Goal: Participate in discussion

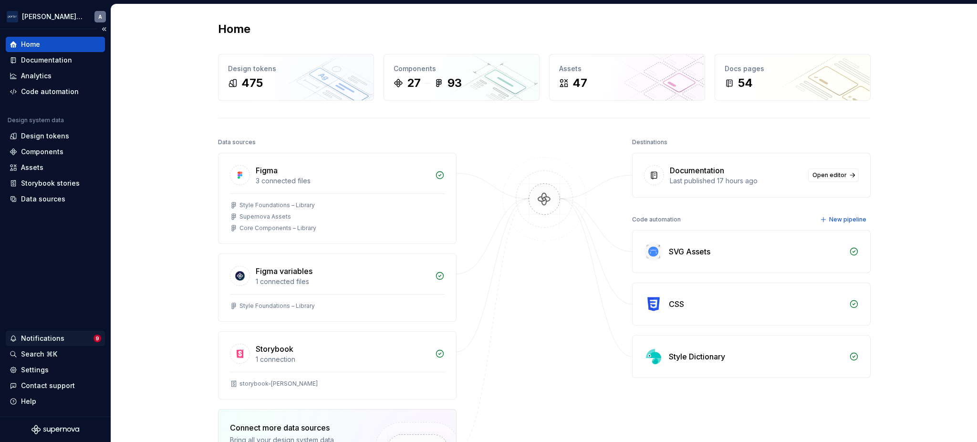
click at [68, 339] on div "Notifications" at bounding box center [52, 338] width 84 height 10
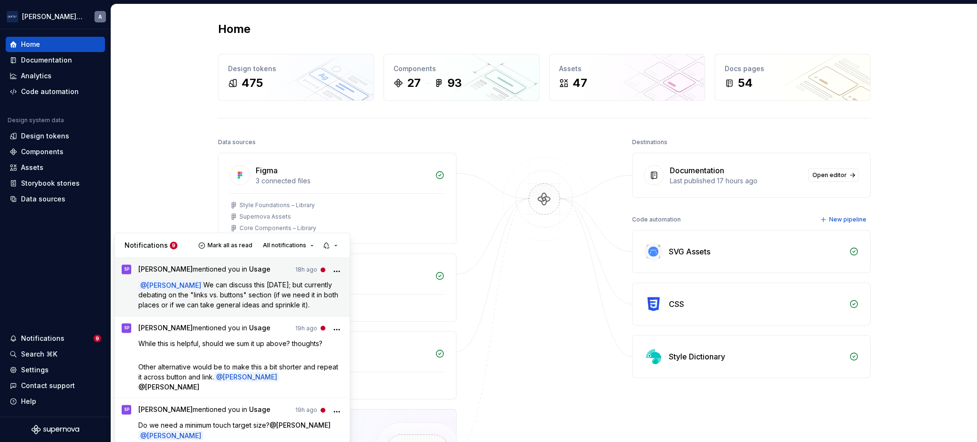
click at [230, 281] on span "We can discuss this [DATE]; but currently debating on the "links vs. buttons" s…" at bounding box center [239, 295] width 202 height 28
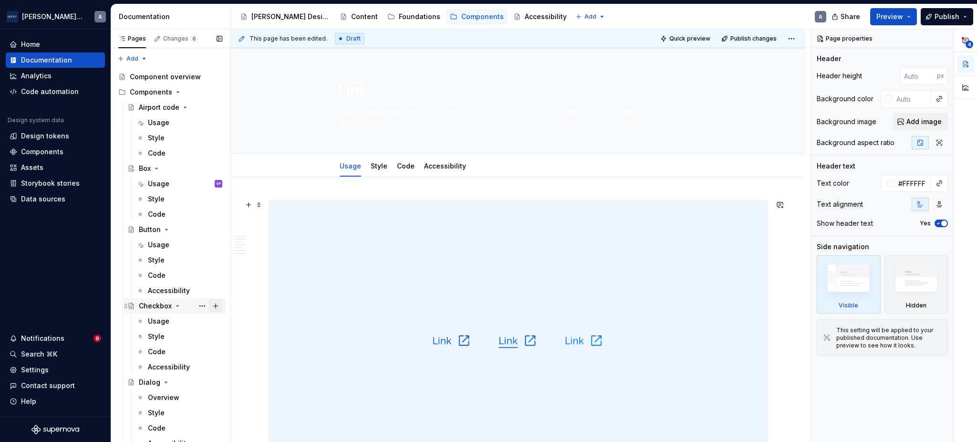
type textarea "*"
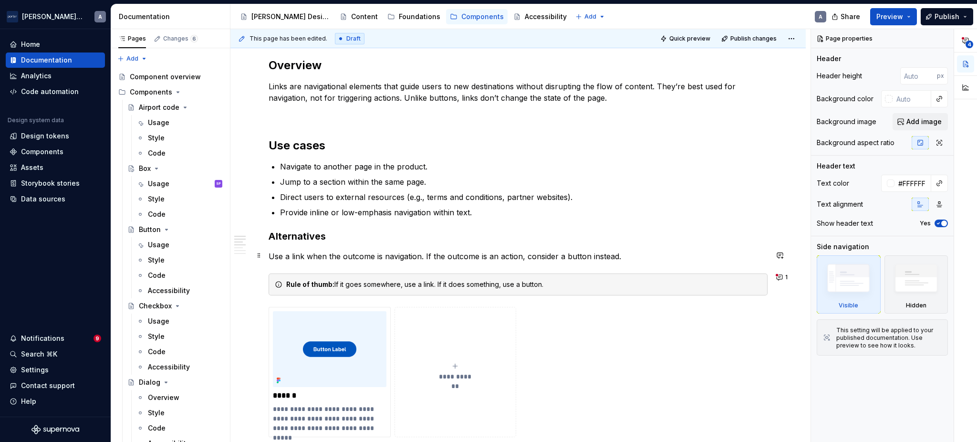
scroll to position [742, 0]
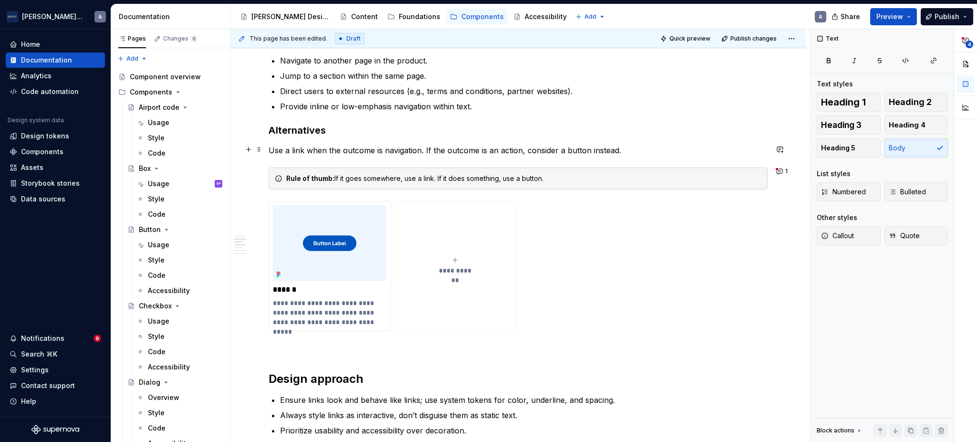
click at [581, 150] on p "Use a link when the outcome is navigation. If the outcome is an action, conside…" at bounding box center [518, 150] width 499 height 11
click at [665, 153] on p "Use a link when the outcome is navigation. If the outcome is an action, conside…" at bounding box center [518, 150] width 499 height 11
click at [780, 173] on button "1" at bounding box center [782, 171] width 19 height 13
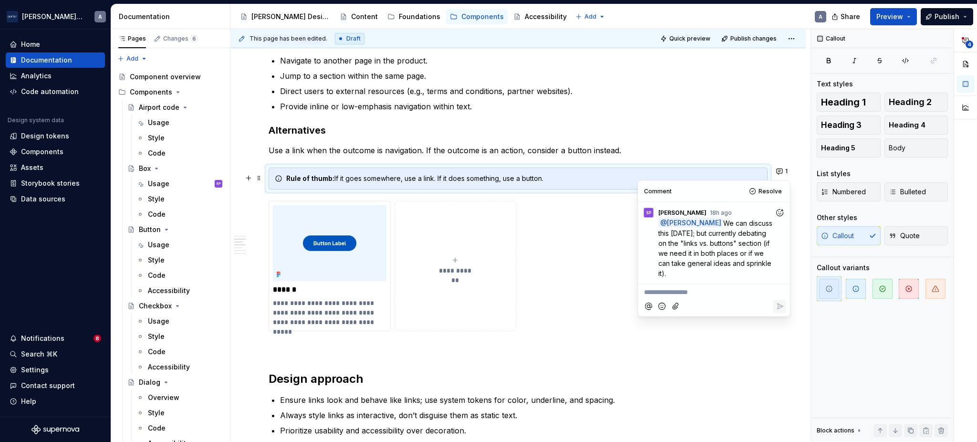
click at [386, 113] on div "**********" at bounding box center [518, 227] width 499 height 1539
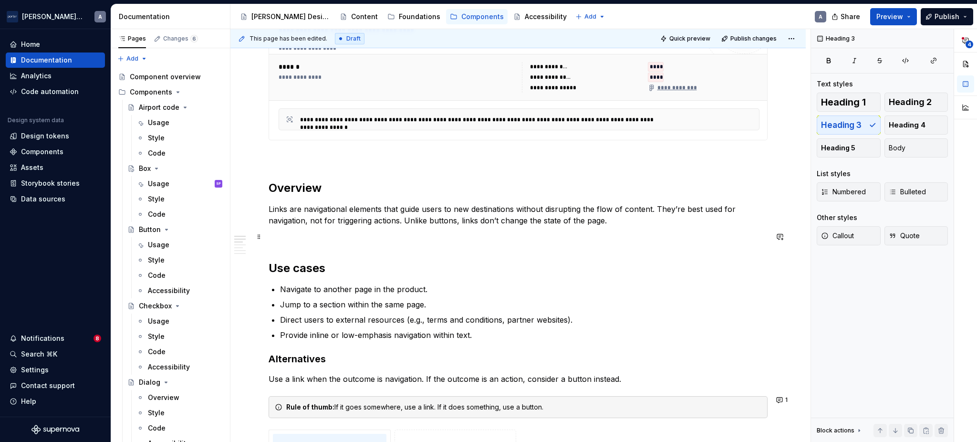
scroll to position [530, 0]
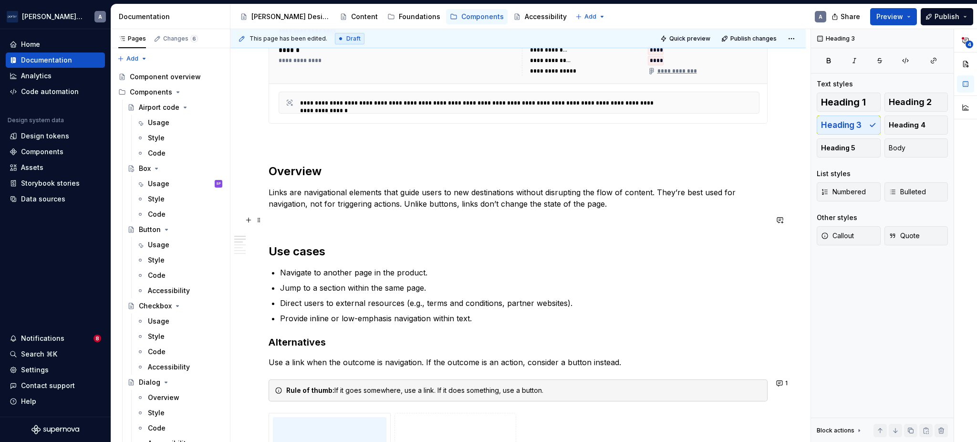
click at [332, 220] on p at bounding box center [518, 220] width 499 height 11
type textarea "*"
